Goal: Use online tool/utility: Utilize a website feature to perform a specific function

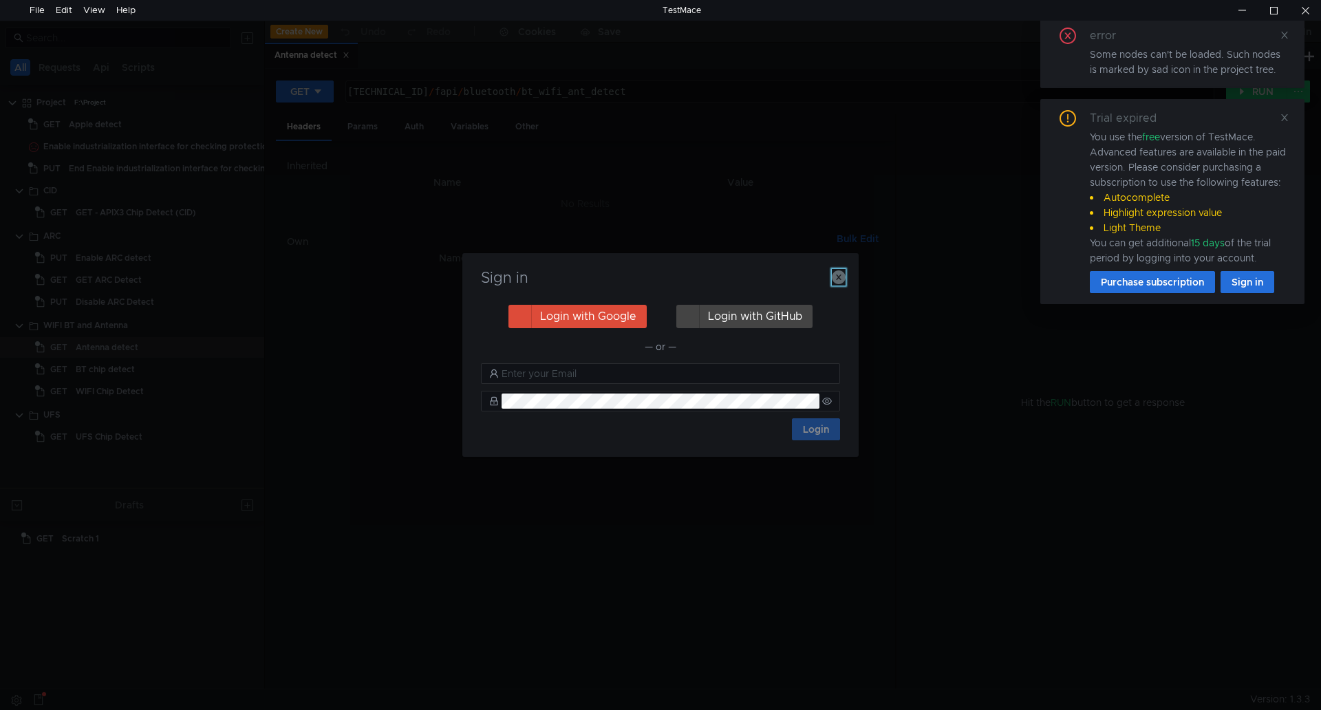
click at [842, 280] on icon "button" at bounding box center [839, 277] width 14 height 14
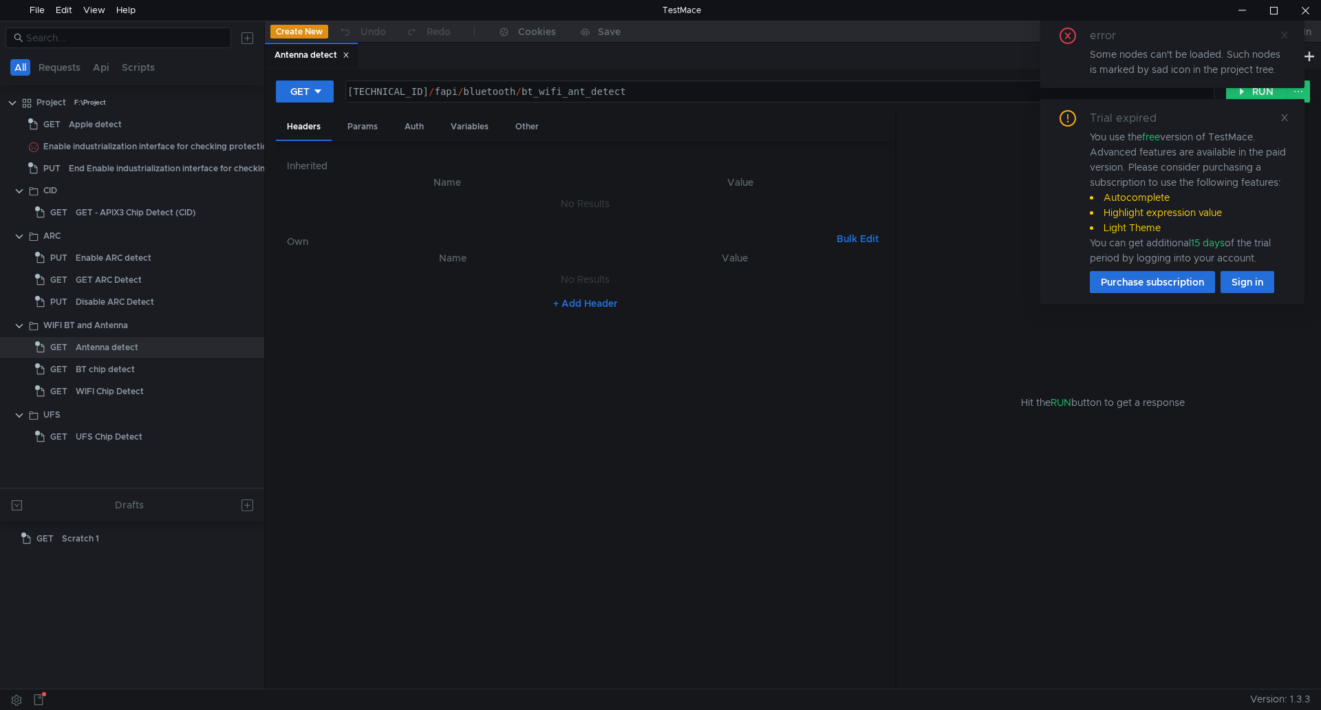
click at [1288, 32] on icon at bounding box center [1285, 35] width 10 height 10
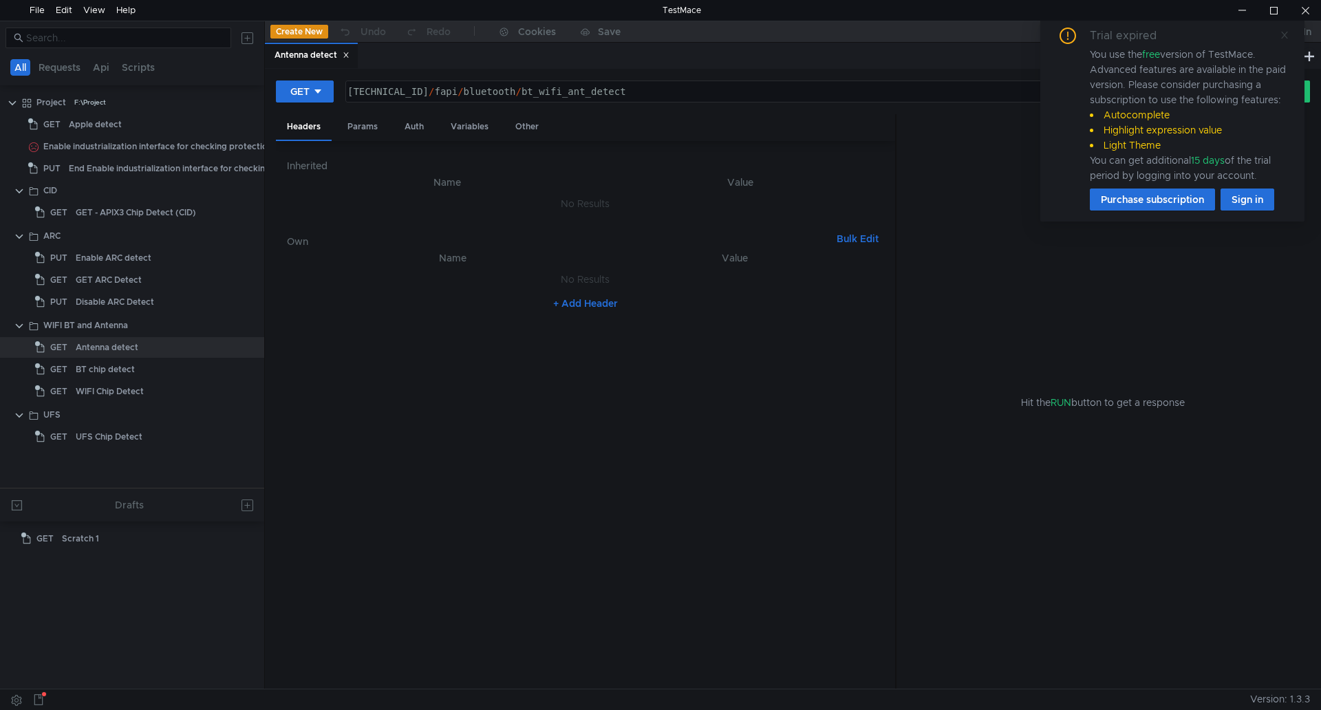
click at [1284, 38] on icon at bounding box center [1285, 35] width 10 height 10
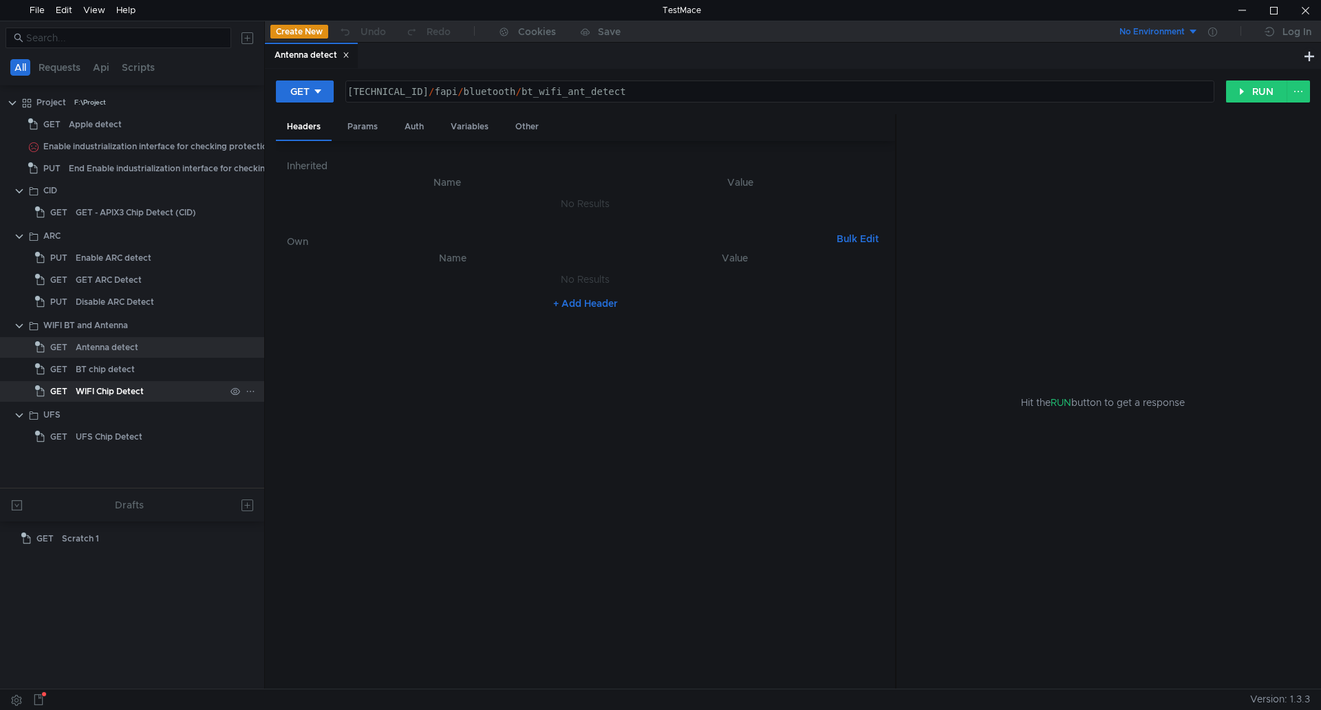
click at [120, 385] on div "WIFI Chip Detect" at bounding box center [110, 391] width 68 height 21
click at [1236, 94] on button "RUN" at bounding box center [1257, 92] width 61 height 22
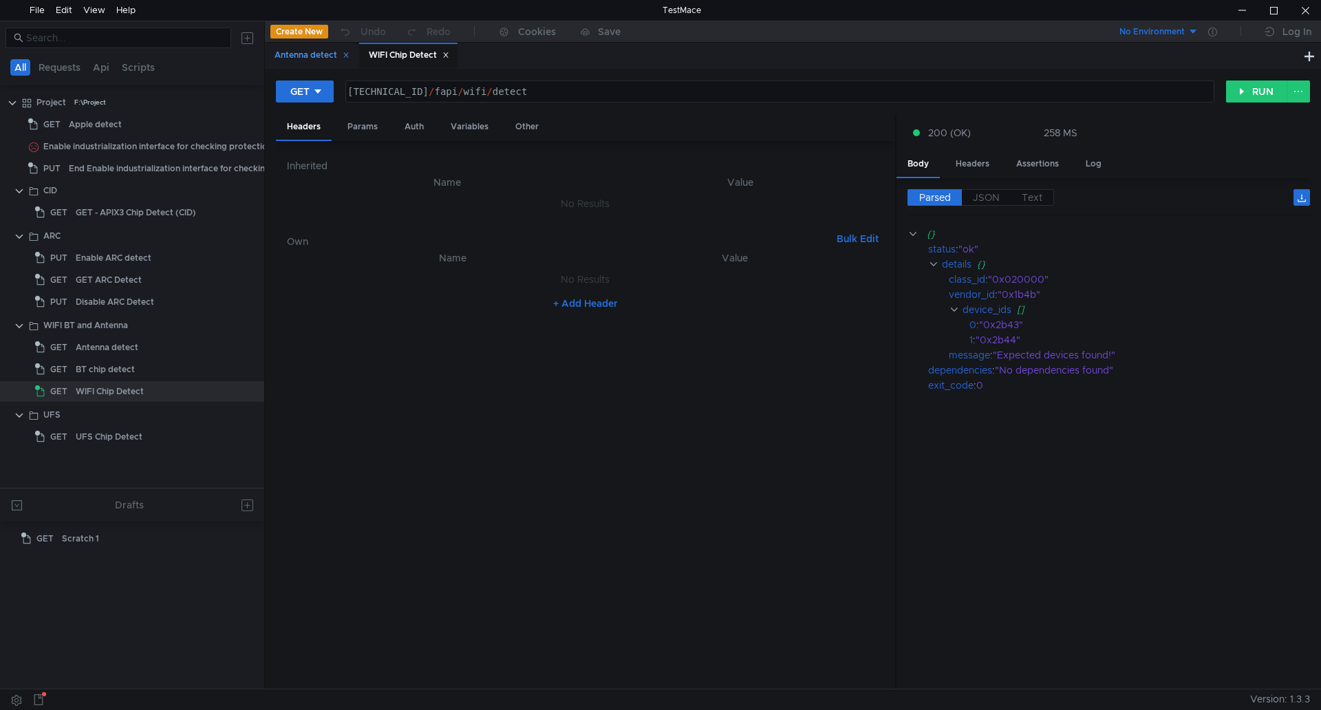
click at [350, 55] on icon at bounding box center [346, 55] width 7 height 7
click at [350, 55] on icon at bounding box center [351, 55] width 7 height 7
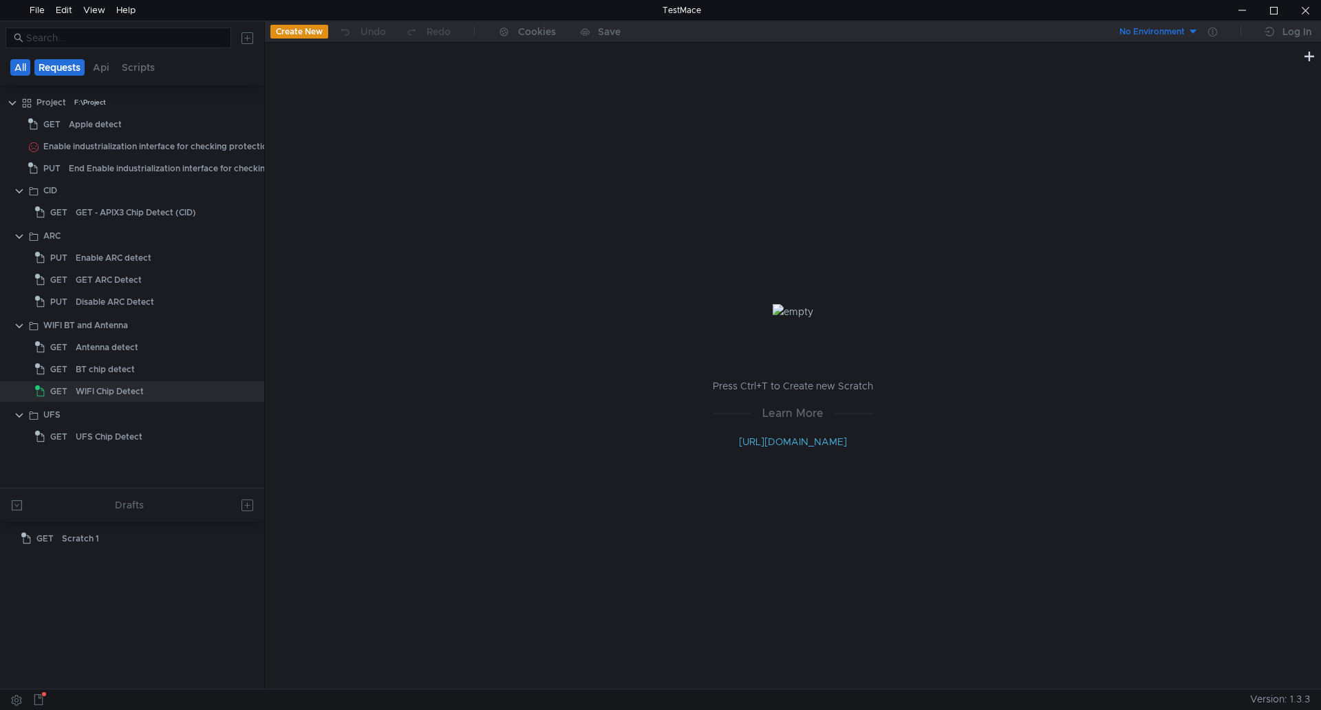
click at [65, 69] on button "Requests" at bounding box center [59, 67] width 50 height 17
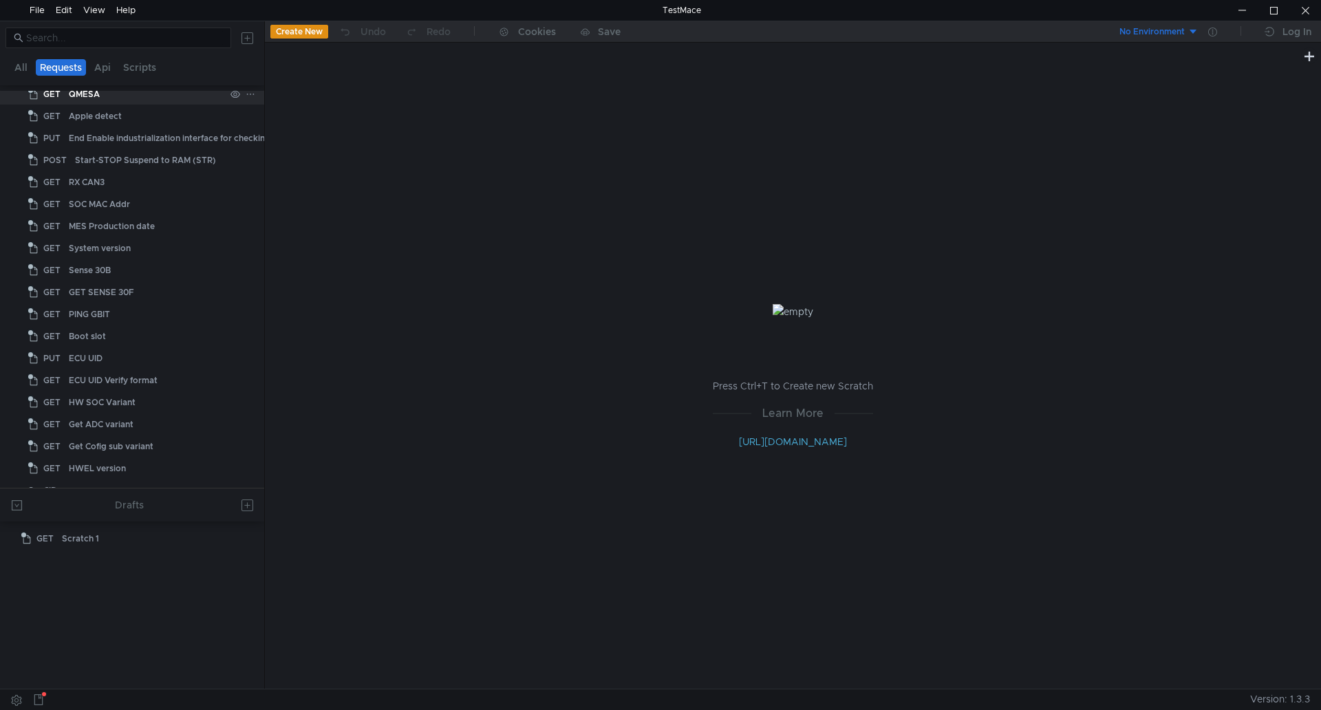
scroll to position [69, 0]
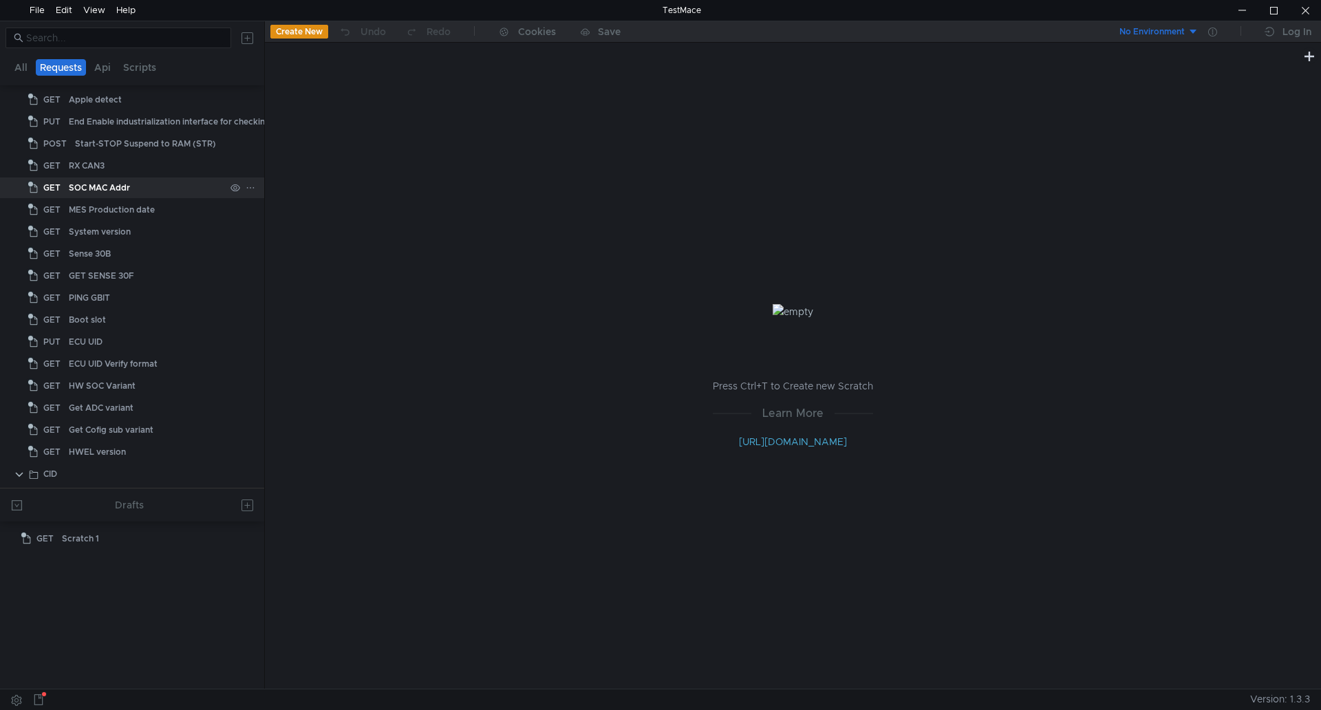
click at [112, 189] on div "SOC MAC Addr" at bounding box center [99, 188] width 61 height 21
click at [65, 189] on app-tree-icon "GET" at bounding box center [48, 188] width 41 height 21
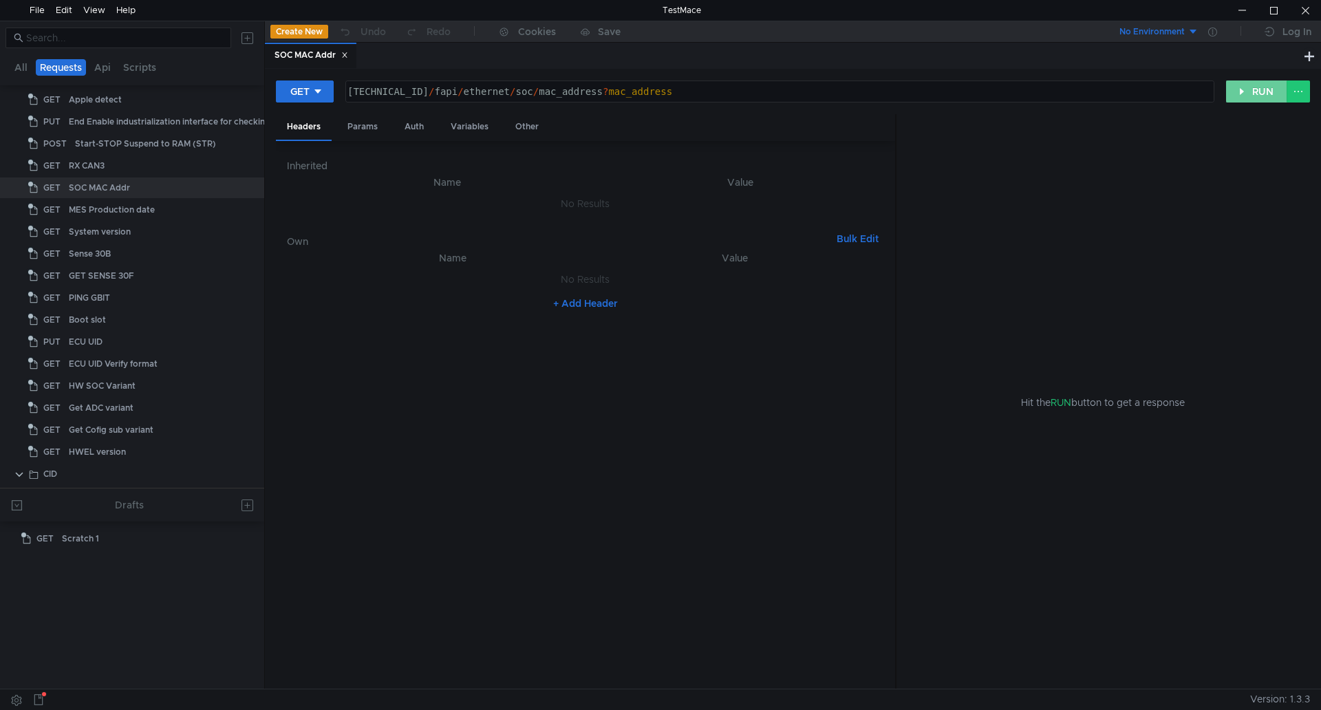
click at [1255, 94] on button "RUN" at bounding box center [1257, 92] width 61 height 22
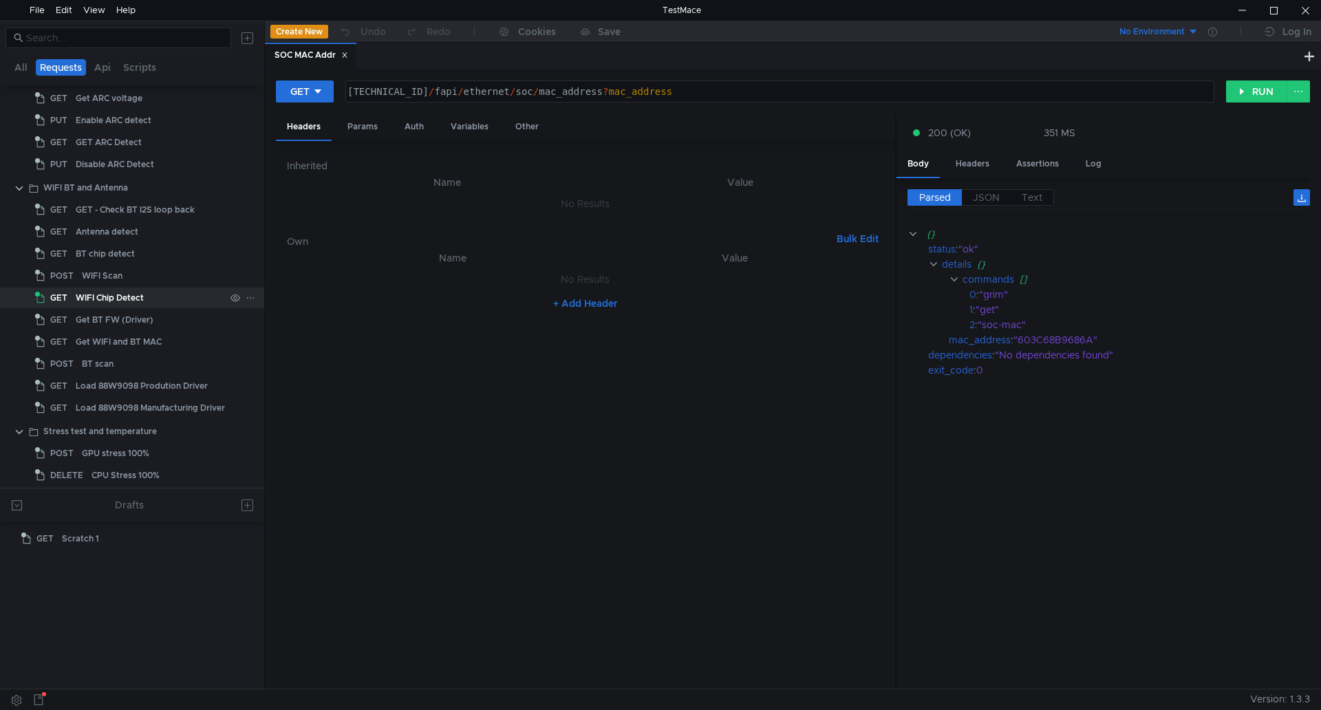
scroll to position [826, 0]
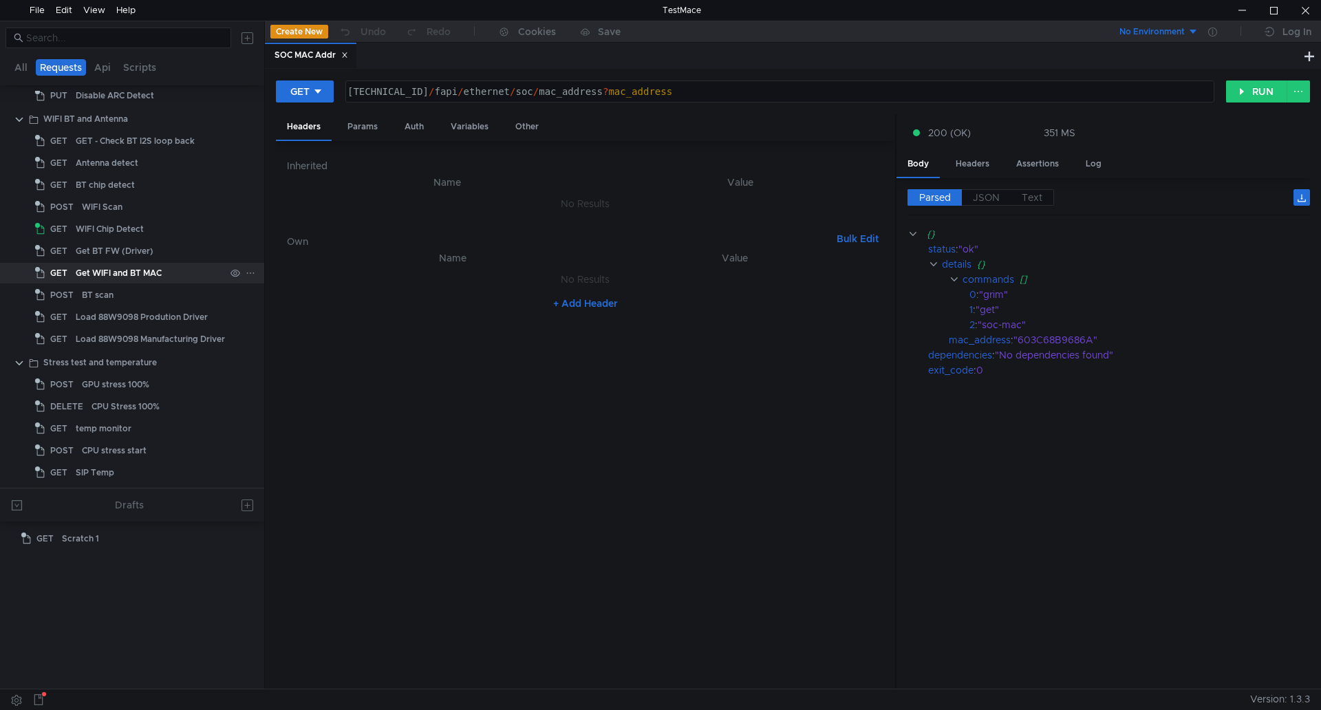
click at [176, 270] on div "Get WIFI and BT MAC" at bounding box center [150, 273] width 149 height 21
click at [167, 270] on div "Get WIFI and BT MAC" at bounding box center [150, 273] width 149 height 21
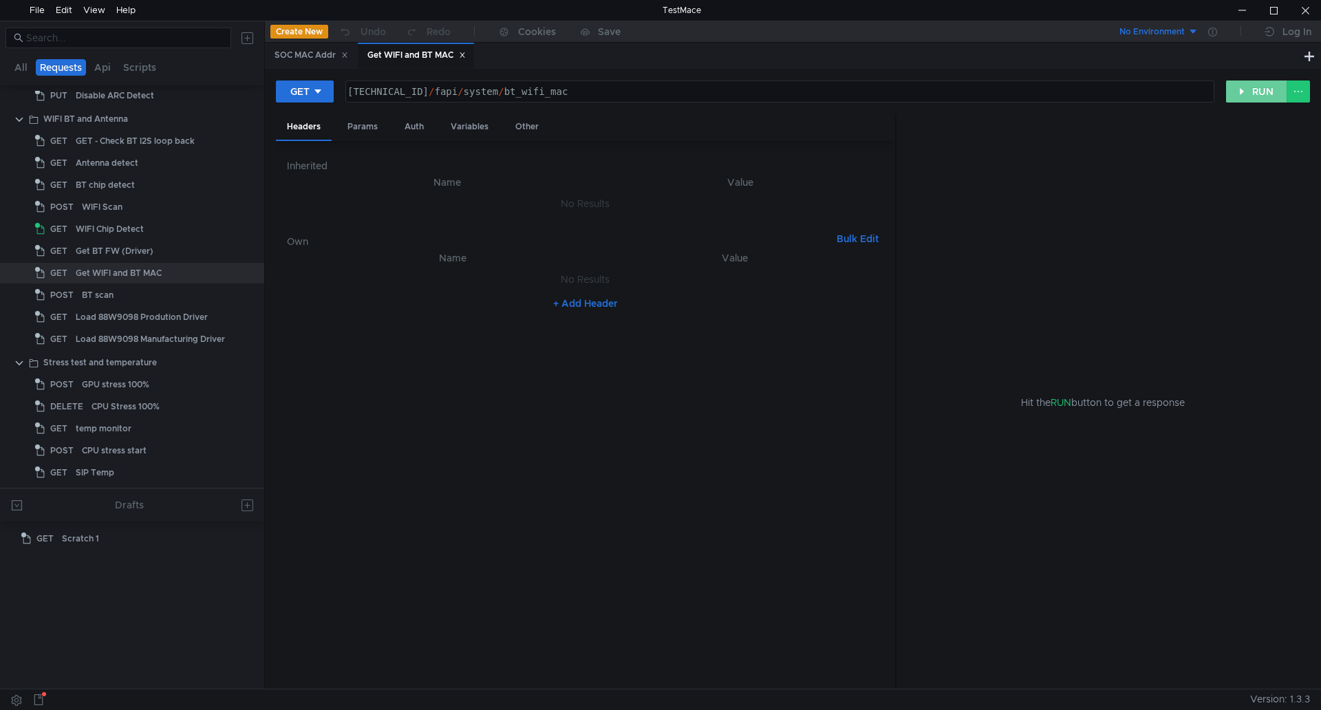
click at [1244, 94] on button "RUN" at bounding box center [1257, 92] width 61 height 22
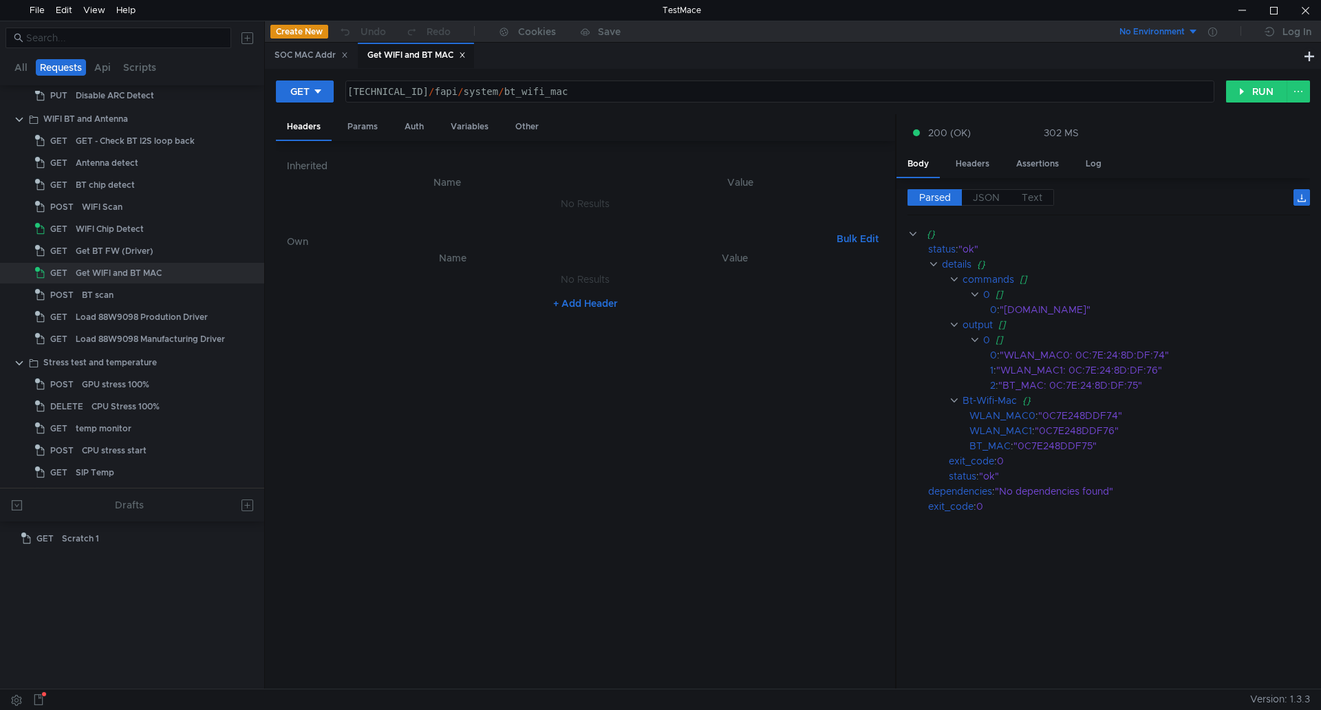
click at [783, 457] on nz-table "Name Value No Results + Add Header" at bounding box center [585, 464] width 597 height 429
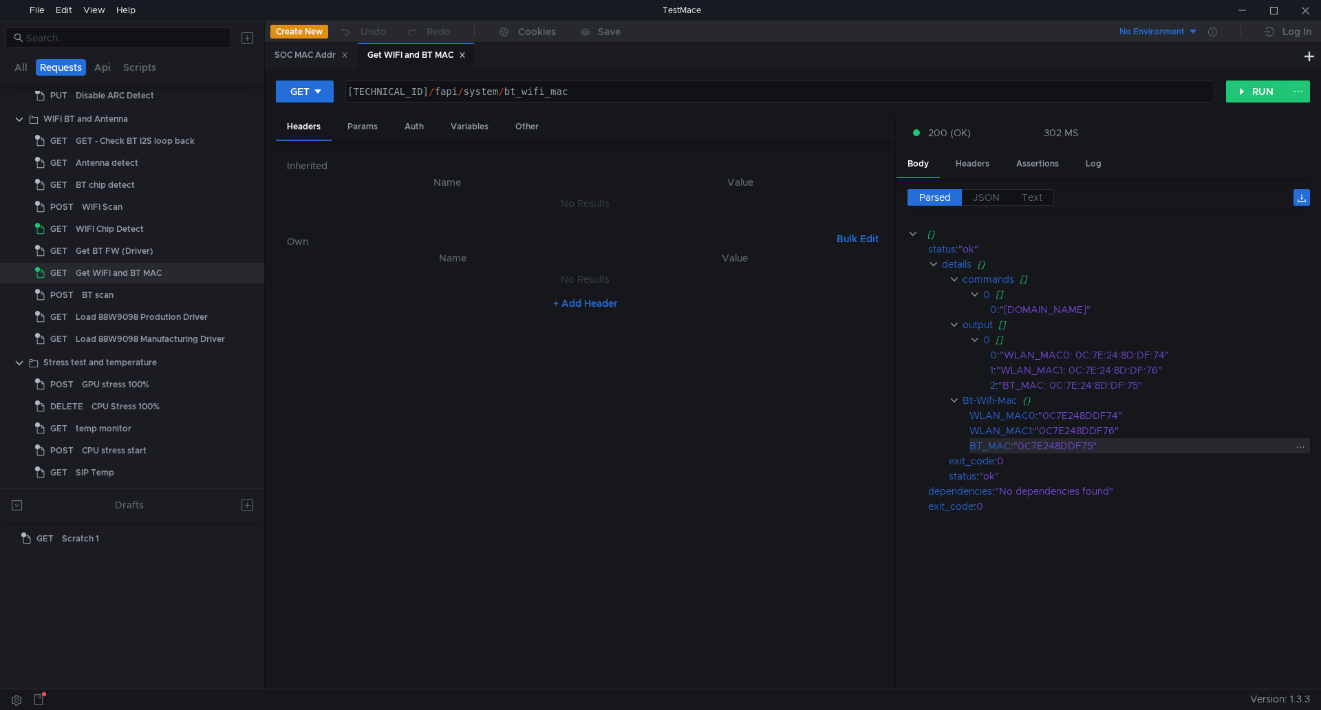
click at [1161, 443] on div ""0C7E248DDF75"" at bounding box center [1154, 445] width 280 height 15
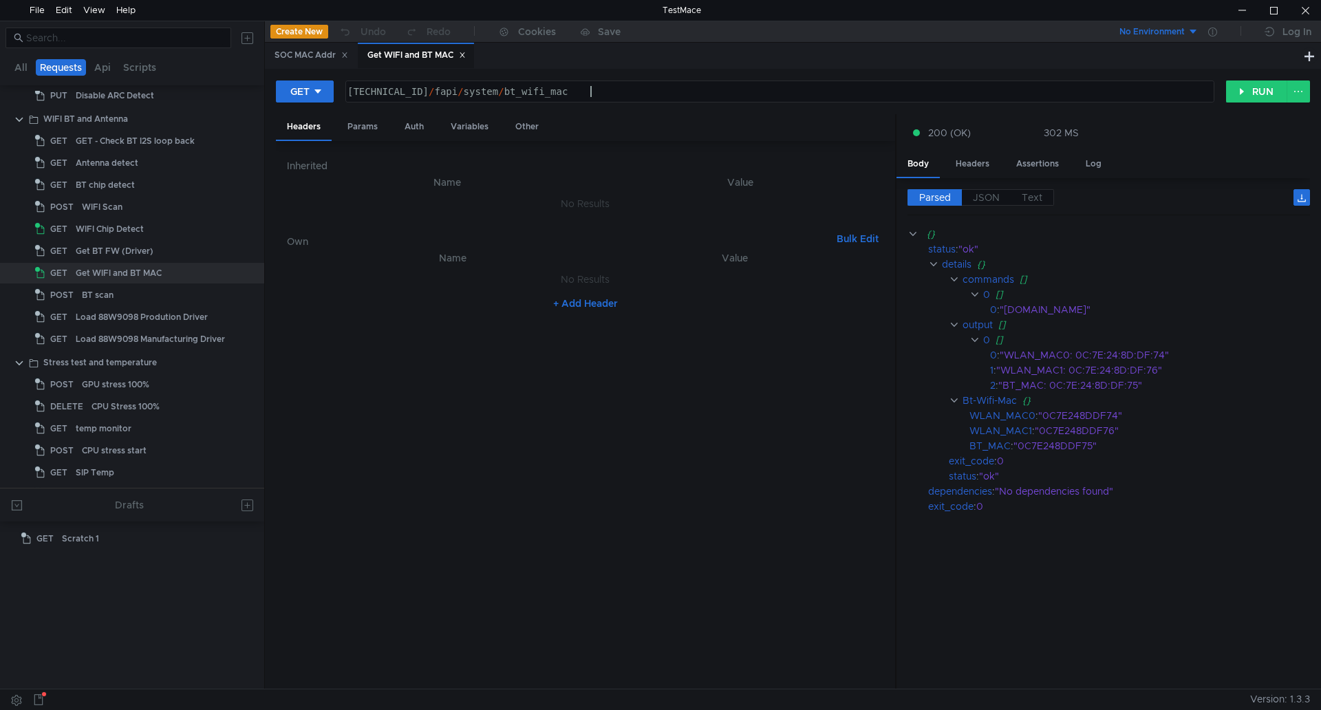
click at [635, 100] on div "160.48.199.99:8080 / fapi / system / bt_wifi_mac" at bounding box center [779, 102] width 868 height 33
click at [635, 99] on div "160.48.199.99:8080 / fapi / system / bt_wifi_mac" at bounding box center [779, 102] width 868 height 33
paste textarea "http://192.168.1.102:8080/fapi/ethernet/soc/mac_address?mac_address"
click at [1252, 103] on button "RUN" at bounding box center [1257, 92] width 61 height 22
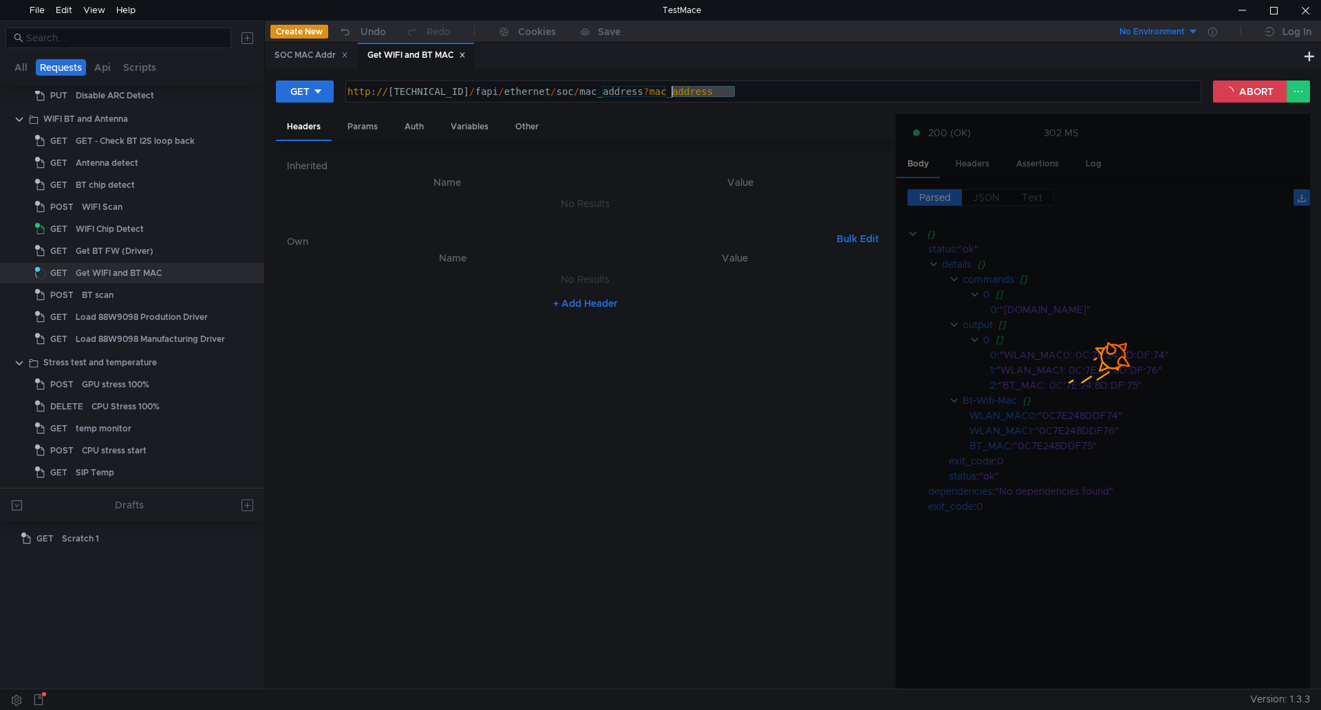
drag, startPoint x: 814, startPoint y: 97, endPoint x: 669, endPoint y: 92, distance: 145.3
click at [669, 92] on div "http:// 192.168.1.102:8080 / fapi / ethernet / soc / mac_address ? mac_address" at bounding box center [772, 102] width 855 height 33
type textarea "[URL][TECHNICAL_ID]"
click at [1236, 91] on button "ABORT" at bounding box center [1250, 92] width 74 height 22
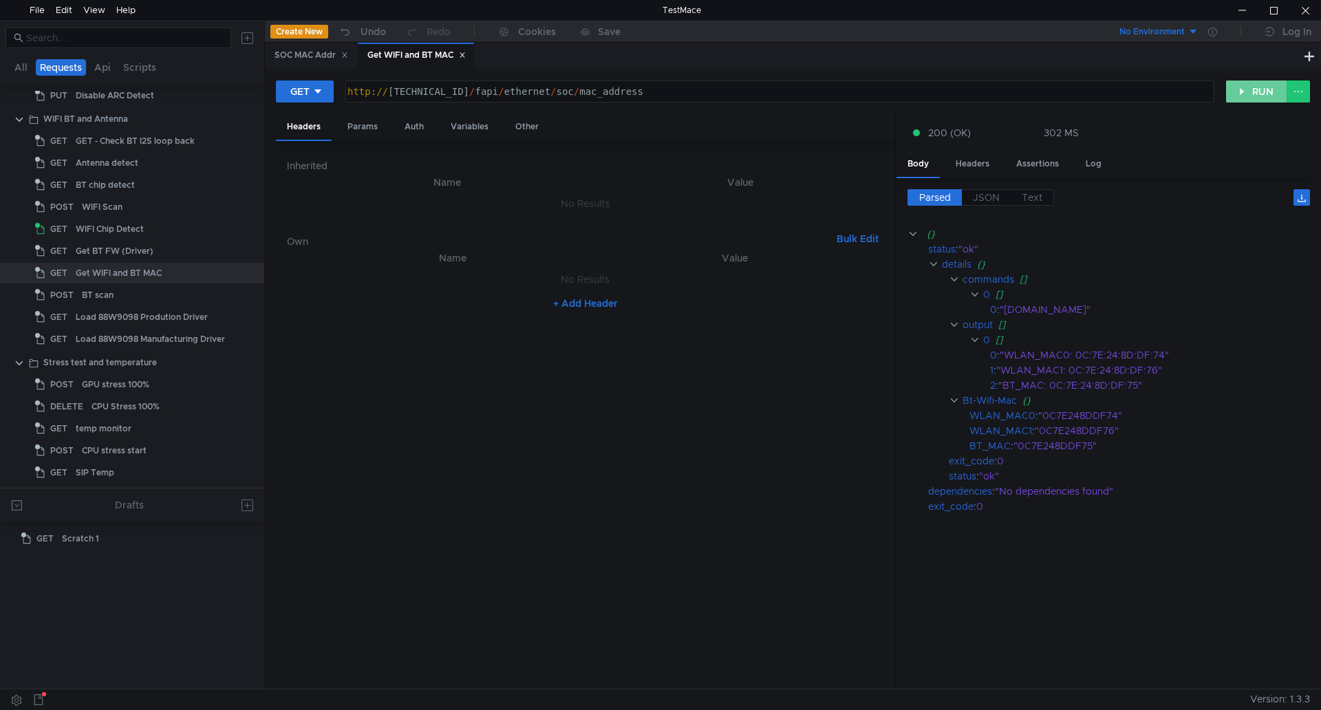
click at [1254, 88] on button "RUN" at bounding box center [1257, 92] width 61 height 22
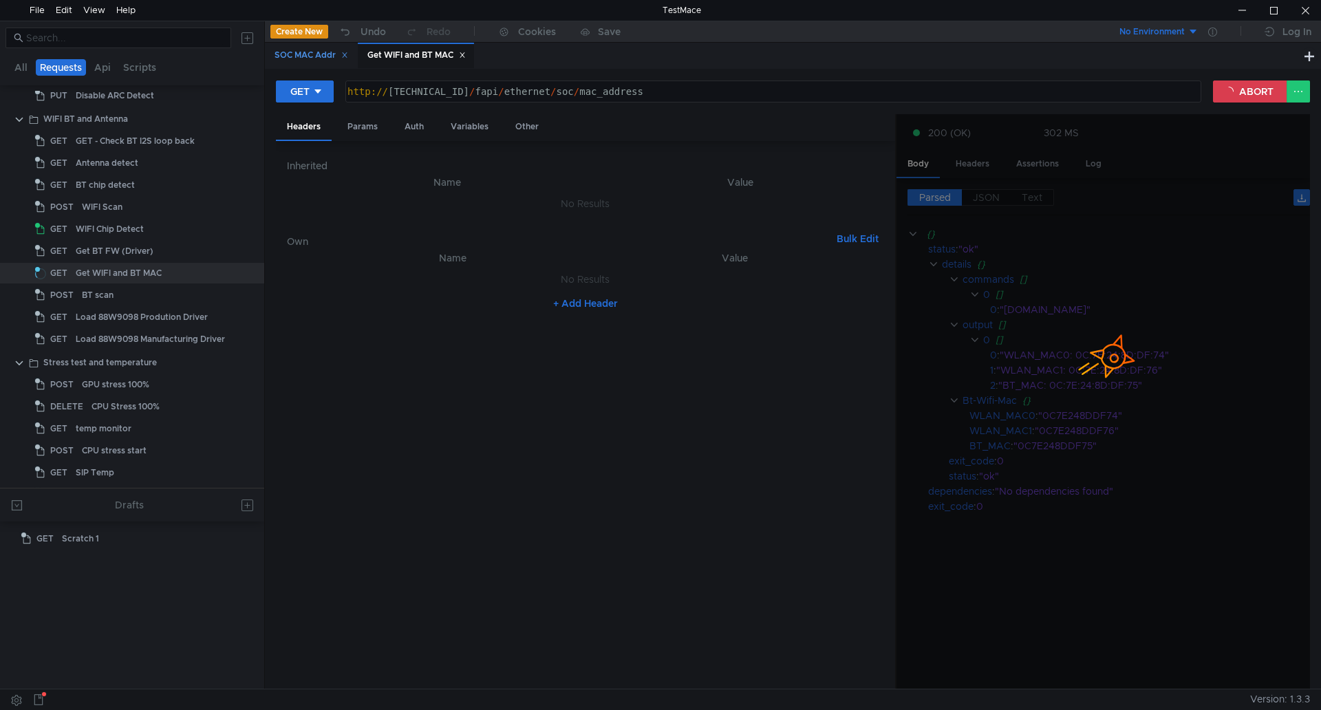
click at [326, 54] on div "SOC MAC Addr" at bounding box center [312, 55] width 74 height 14
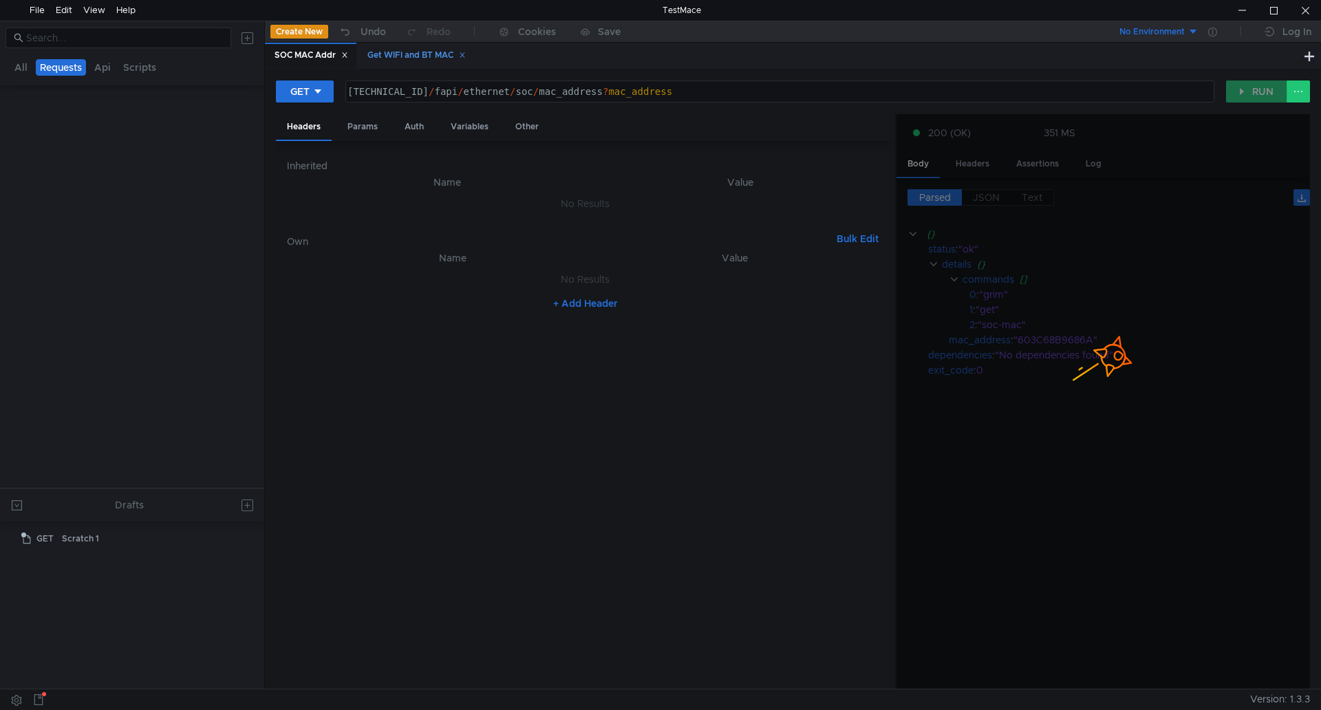
scroll to position [0, 0]
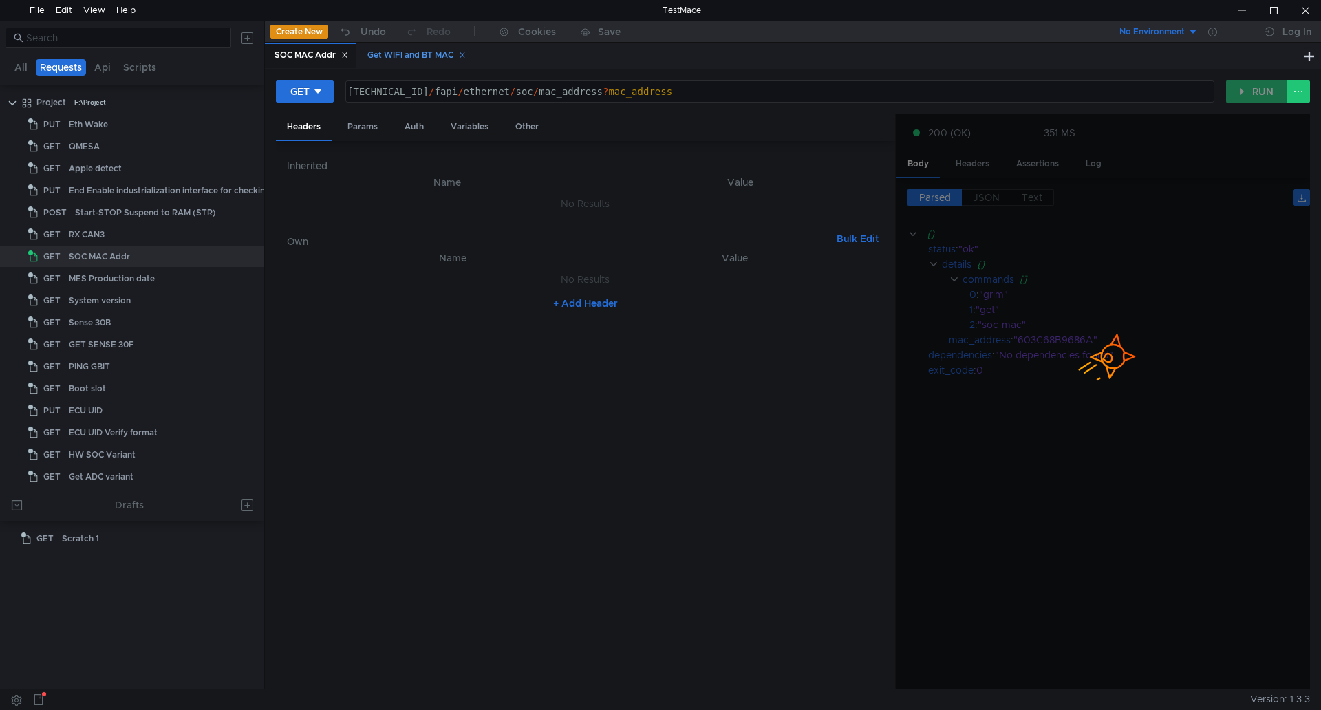
click at [416, 53] on div "Get WIFI and BT MAC" at bounding box center [417, 55] width 98 height 14
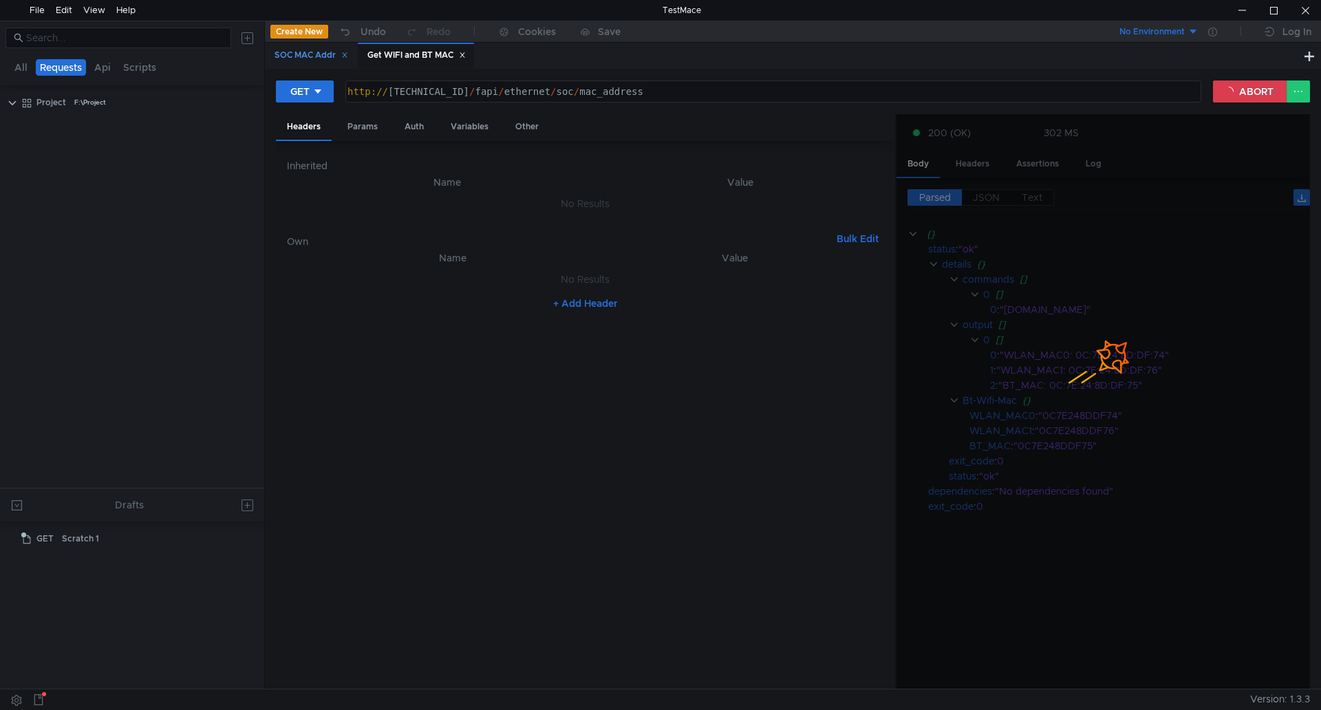
scroll to position [800, 0]
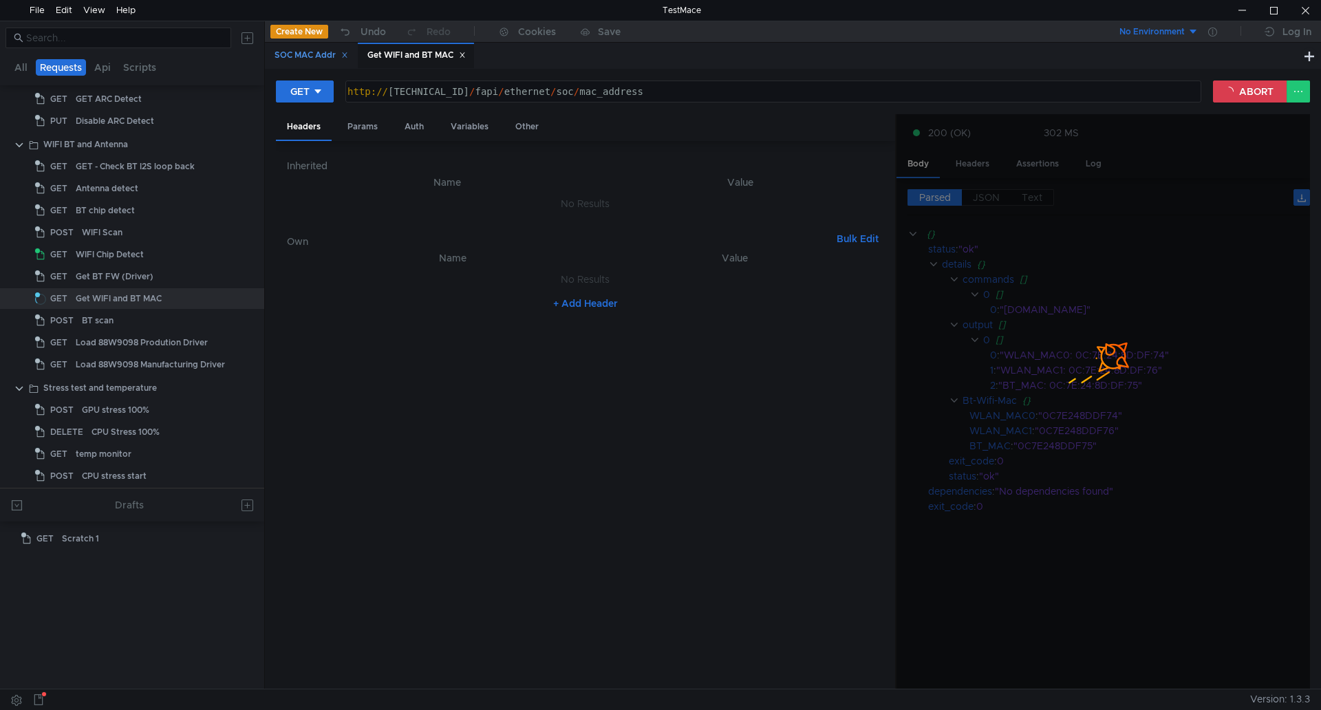
click at [316, 53] on div "SOC MAC Addr" at bounding box center [312, 55] width 74 height 14
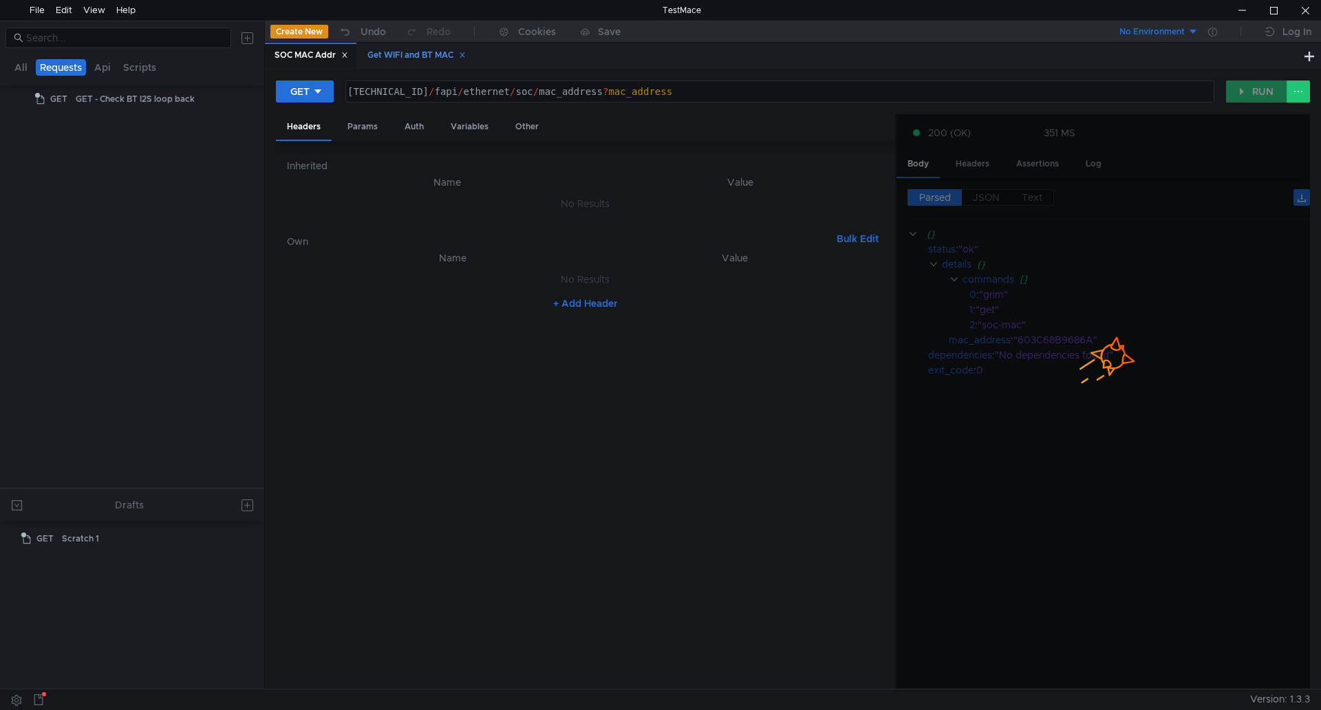
scroll to position [0, 0]
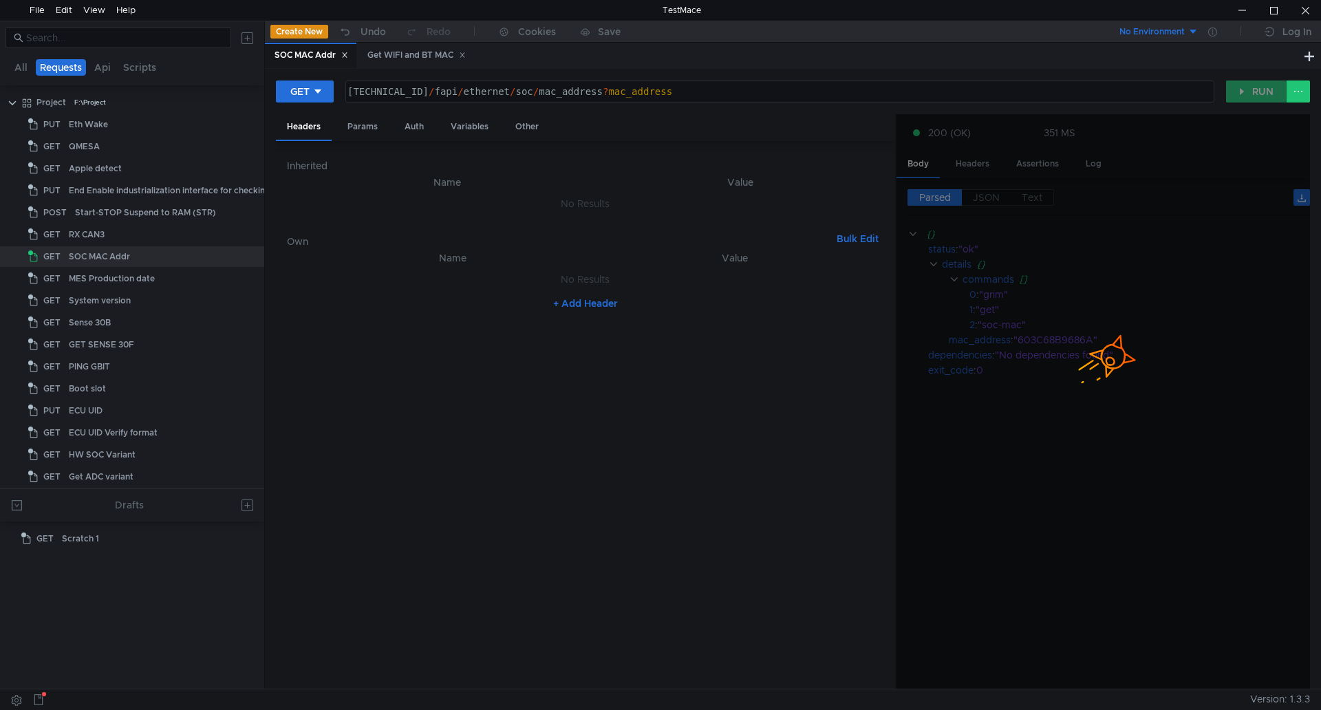
click at [346, 92] on div "160.48.199.99:8080 / fapi / ethernet / soc / mac_address ? mac_address הההההההה…" at bounding box center [780, 91] width 871 height 23
type textarea "160.48.199.99:8080/fapi/ethernet/soc/mac_address?mac_address"
drag, startPoint x: 347, startPoint y: 92, endPoint x: 452, endPoint y: 86, distance: 104.8
click at [452, 86] on div "160.48.199.99:8080 / fapi / ethernet / soc / mac_address ? mac_address" at bounding box center [779, 102] width 868 height 33
click at [397, 55] on div "Get WIFI and BT MAC" at bounding box center [417, 55] width 98 height 14
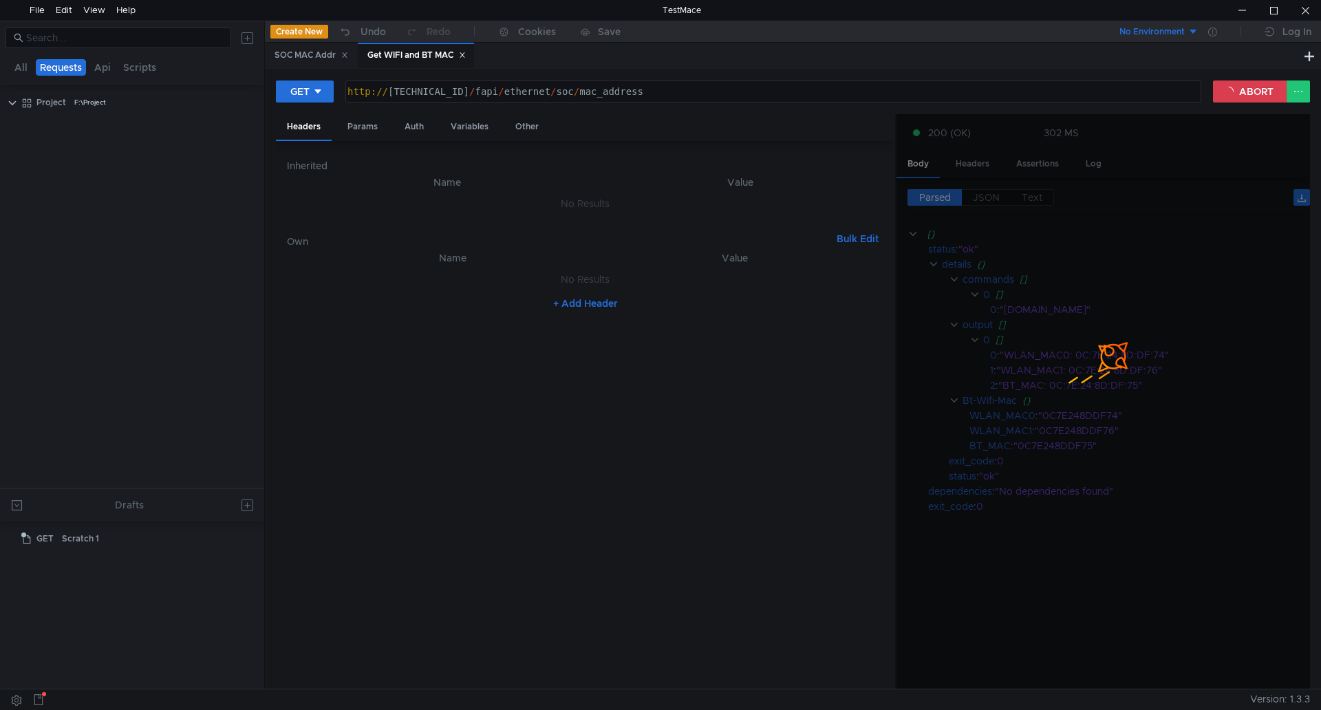
scroll to position [800, 0]
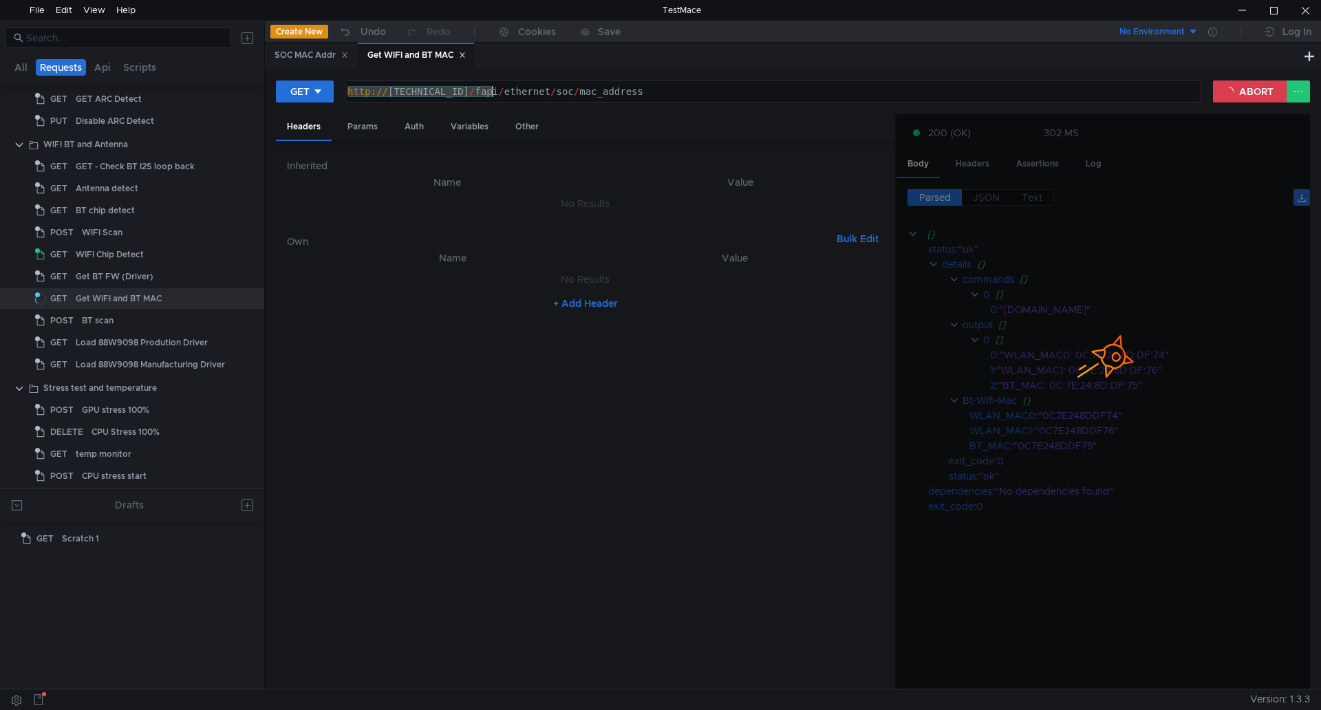
drag, startPoint x: 348, startPoint y: 90, endPoint x: 493, endPoint y: 87, distance: 145.3
click at [493, 87] on div "http:// 192.168.1.102:8080 / fapi / ethernet / soc / mac_address" at bounding box center [772, 102] width 855 height 33
paste textarea "160.48.199.99"
click at [1242, 97] on button "ABORT" at bounding box center [1250, 92] width 74 height 22
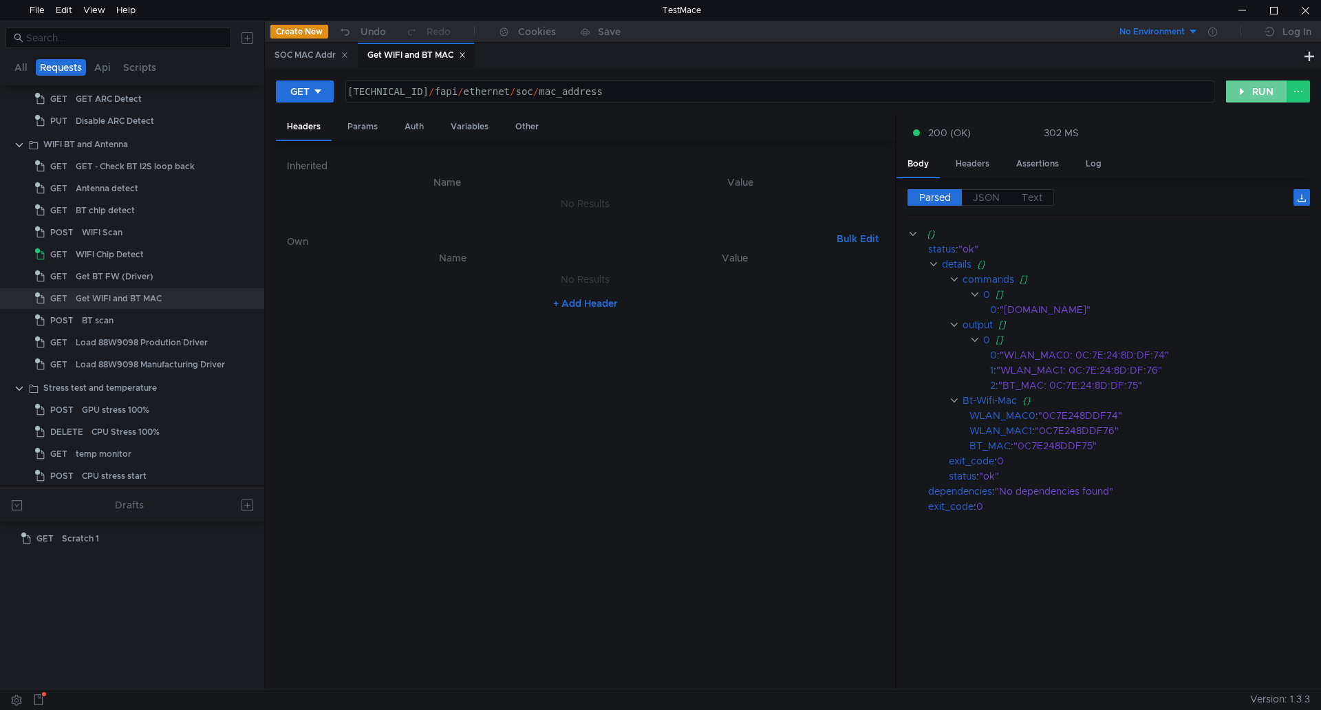
click at [1242, 97] on button "RUN" at bounding box center [1257, 92] width 61 height 22
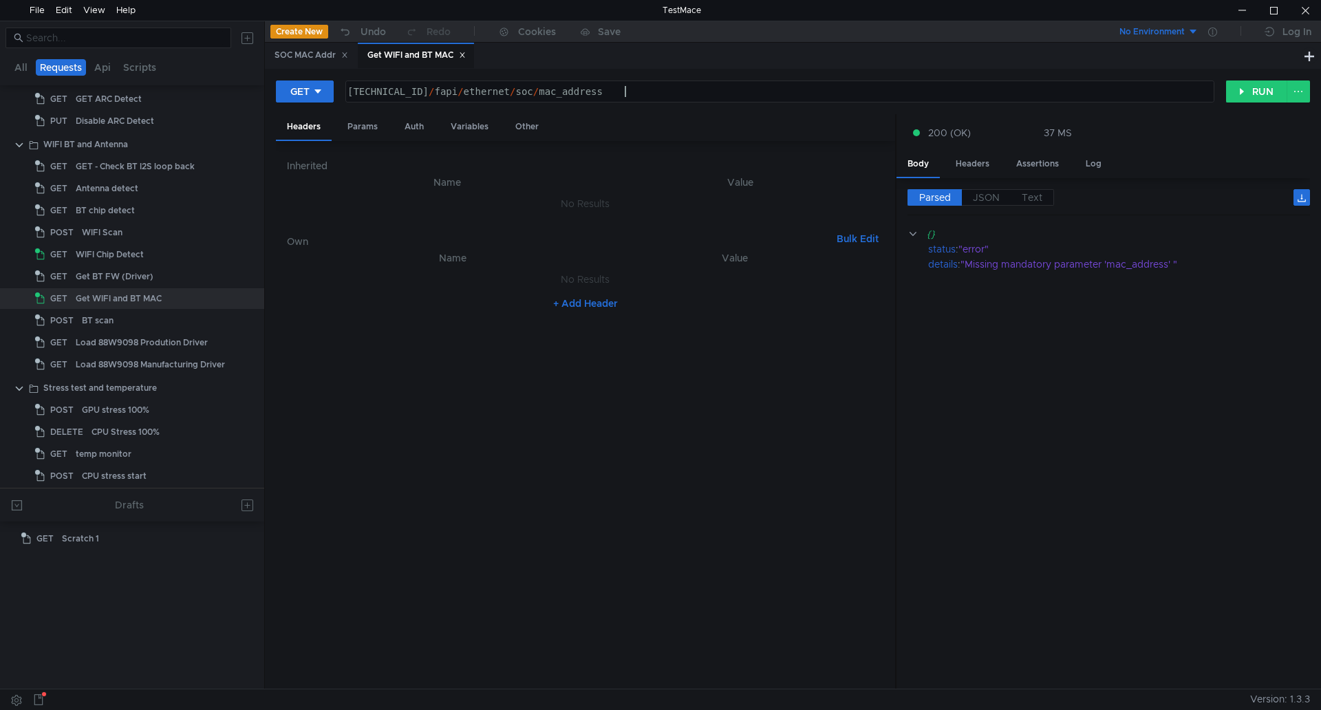
click at [686, 85] on div "160.48.199.99:8080 / fapi / ethernet / soc / mac_address" at bounding box center [780, 91] width 868 height 21
type textarea "[URL][TECHNICAL_ID]"
click at [128, 38] on input at bounding box center [124, 37] width 197 height 15
type input "soc"
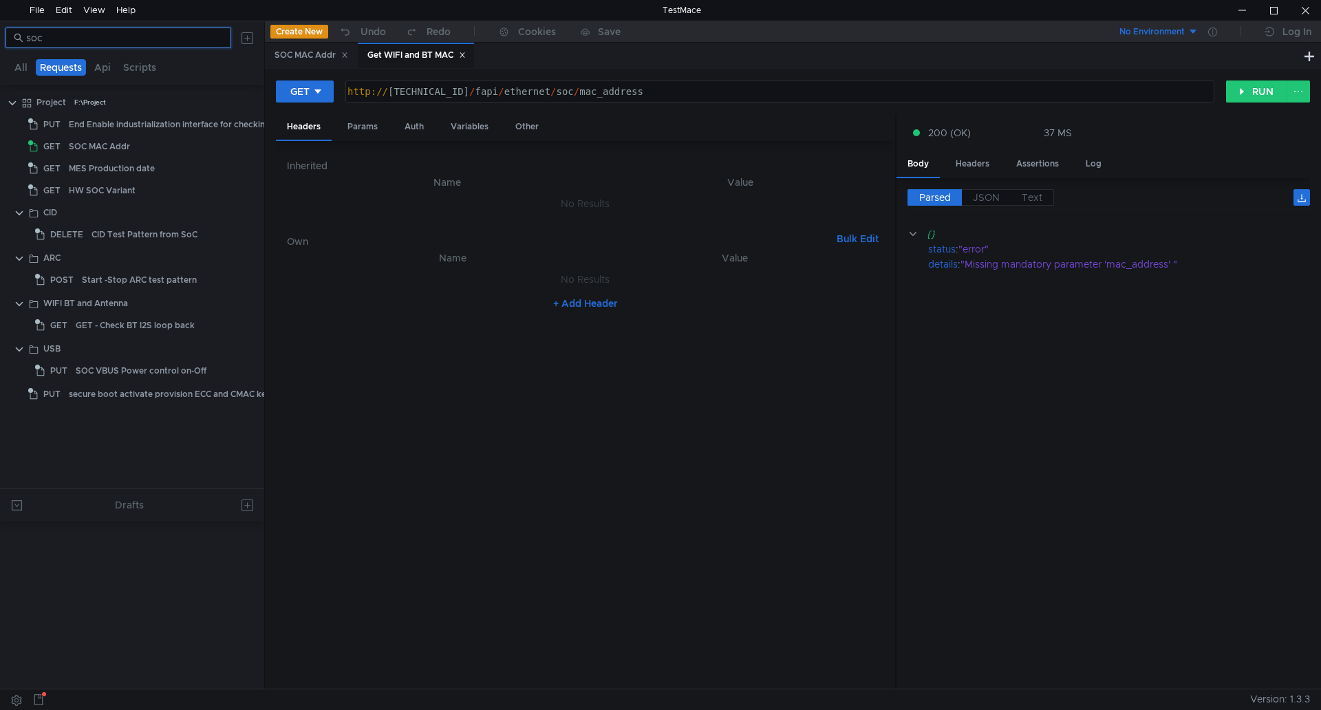
scroll to position [0, 0]
click at [168, 38] on input "soc" at bounding box center [124, 37] width 197 height 15
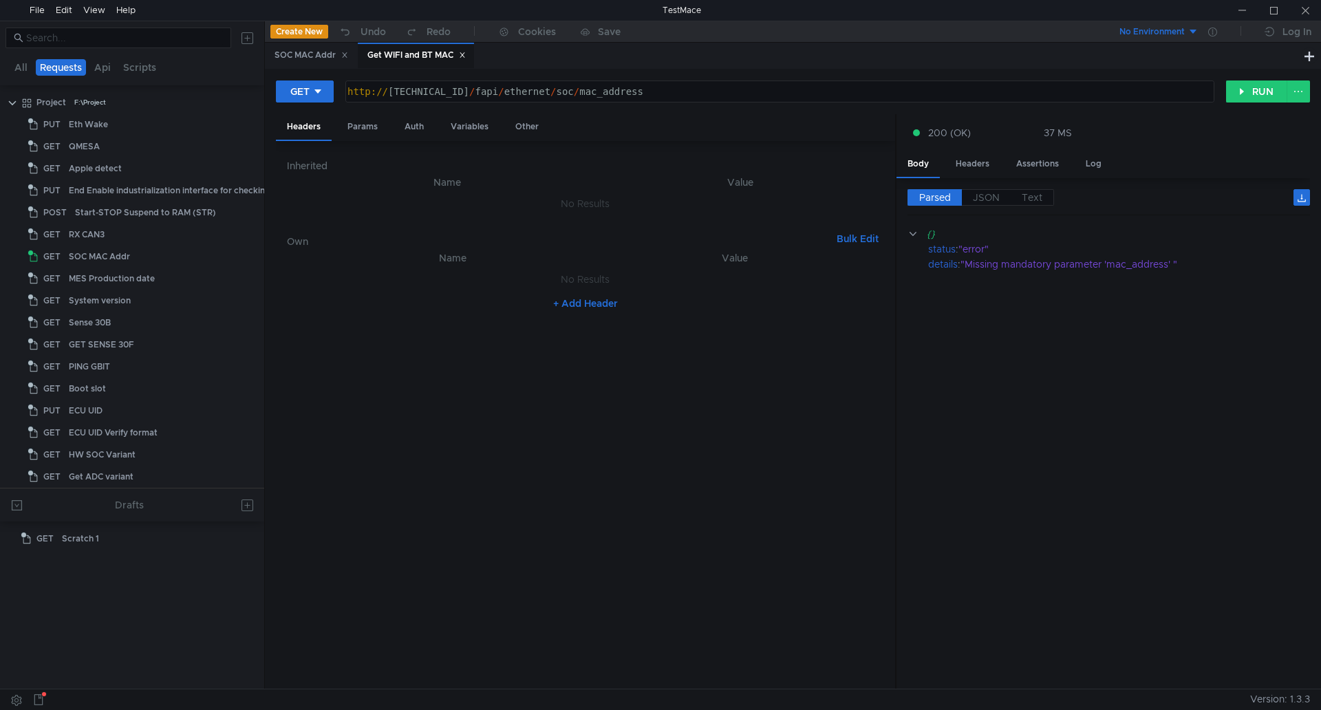
click at [977, 677] on cdk-virtual-scroll-viewport "{} status : "error" details : "Missing mandatory parameter 'mac_address' "" at bounding box center [1109, 452] width 403 height 452
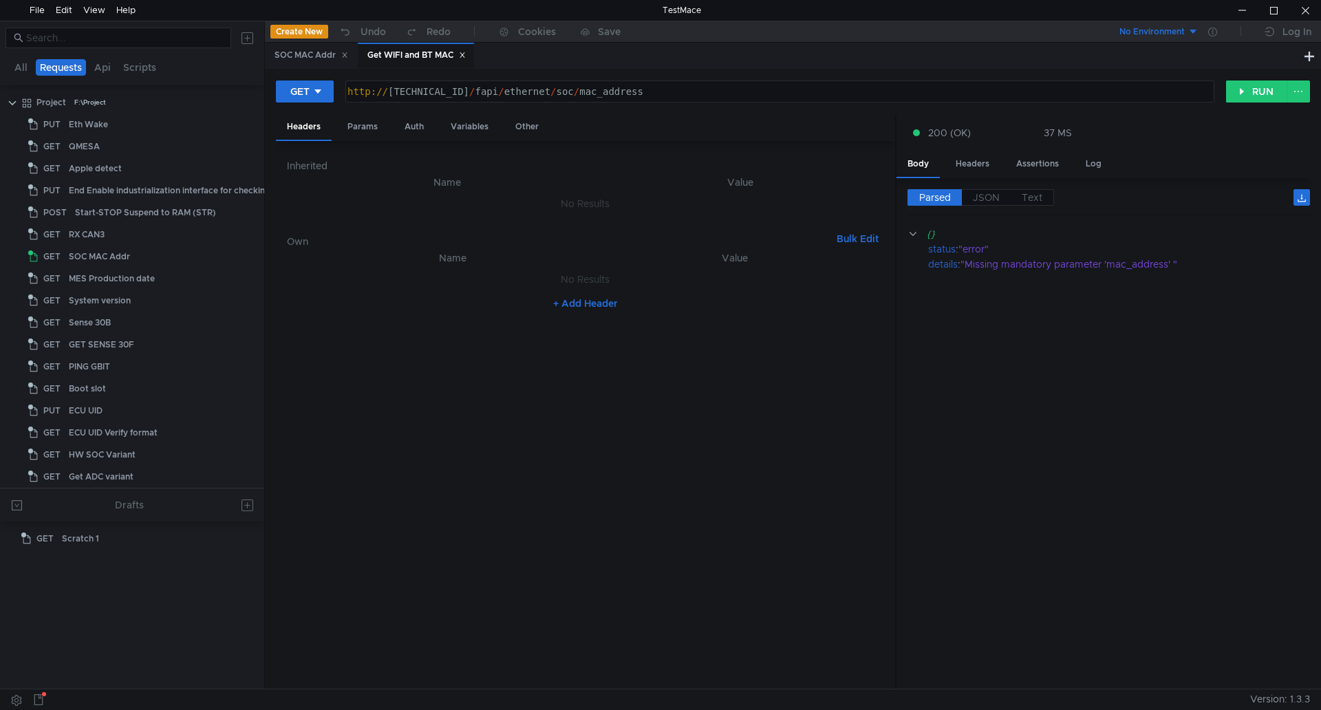
click at [1081, 324] on cdk-virtual-scroll-viewport "{} status : "error" details : "Missing mandatory parameter 'mac_address' "" at bounding box center [1109, 452] width 403 height 452
click at [1310, 16] on div at bounding box center [1306, 10] width 32 height 21
